Goal: Task Accomplishment & Management: Manage account settings

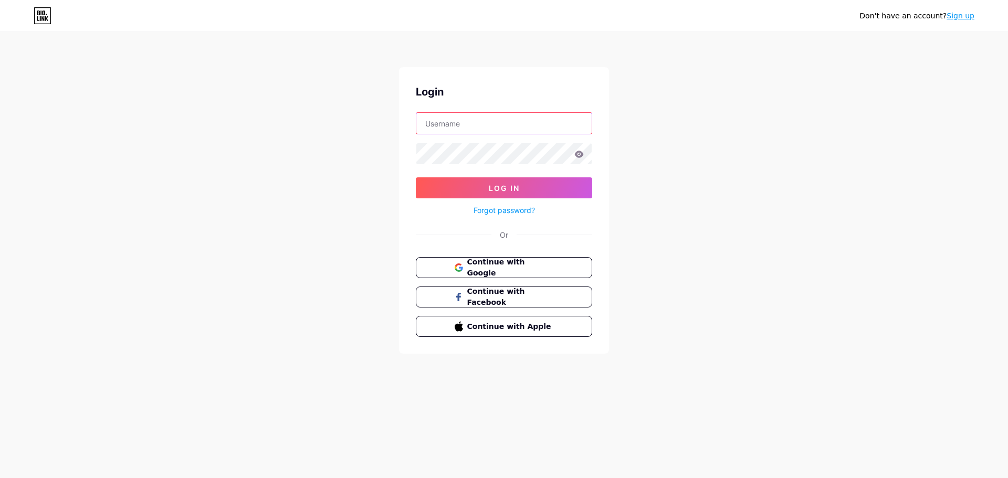
click at [509, 130] on input "text" at bounding box center [503, 123] width 175 height 21
drag, startPoint x: 728, startPoint y: 169, endPoint x: 672, endPoint y: 174, distance: 56.5
click at [726, 169] on div "Don't have an account? Sign up Login Log In Forgot password? Or Continue with G…" at bounding box center [504, 193] width 1008 height 387
click at [654, 245] on div "Don't have an account? Sign up Login Log In Forgot password? Or Continue with G…" at bounding box center [504, 193] width 1008 height 387
click at [488, 121] on input "text" at bounding box center [503, 123] width 175 height 21
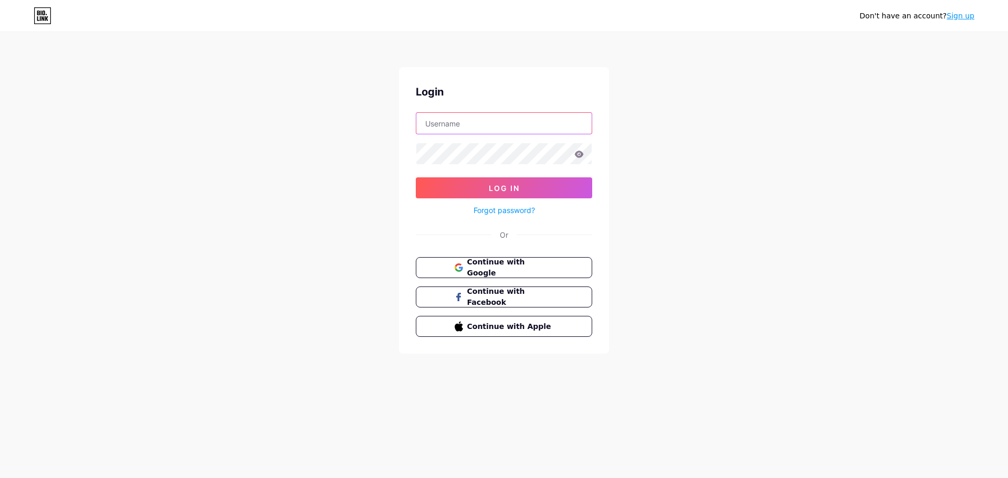
paste input "[EMAIL_ADDRESS][DOMAIN_NAME]"
type input "[EMAIL_ADDRESS][DOMAIN_NAME]"
click at [473, 196] on button "Log In" at bounding box center [504, 187] width 176 height 21
